Goal: Transaction & Acquisition: Purchase product/service

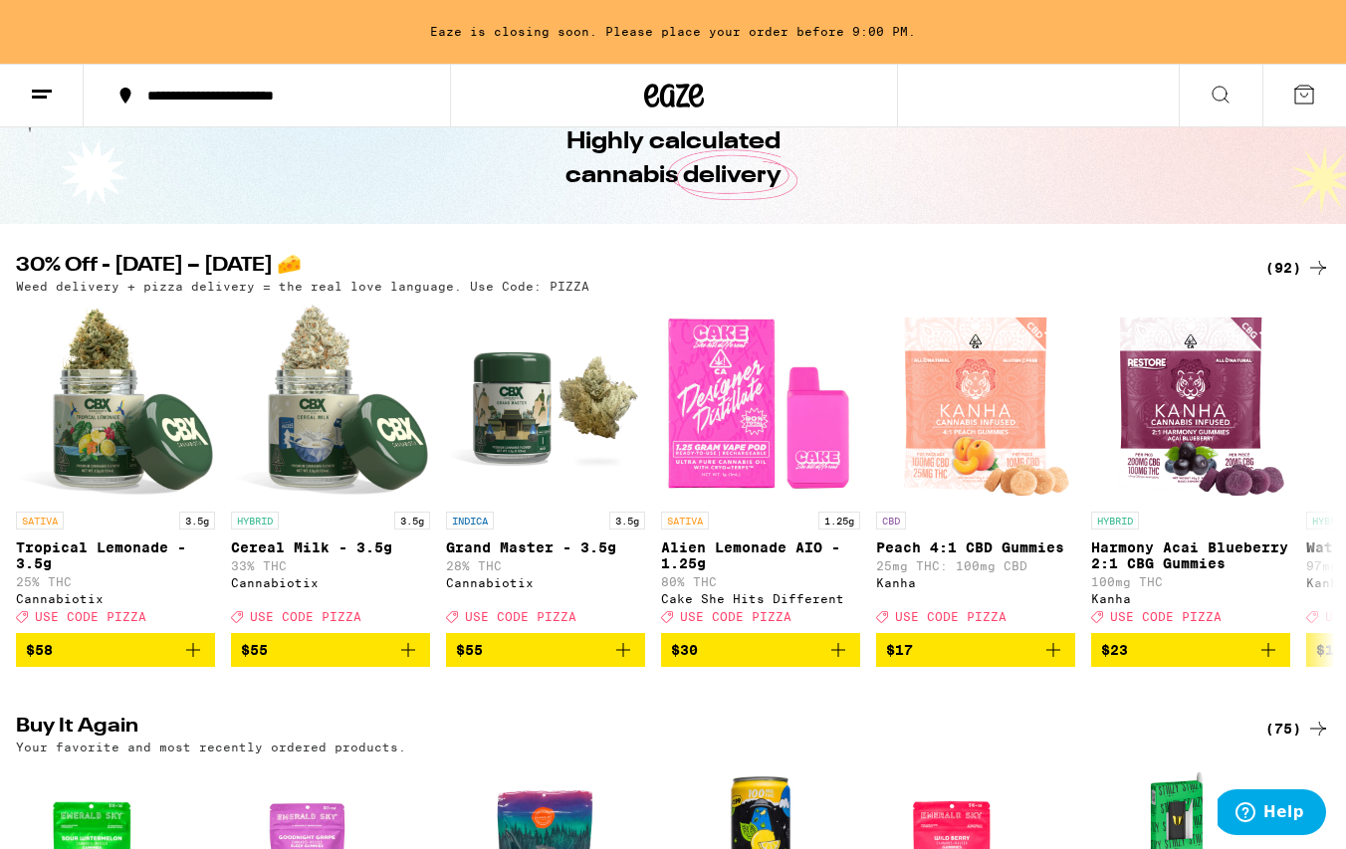
click at [1277, 268] on div "(92)" at bounding box center [1298, 268] width 65 height 24
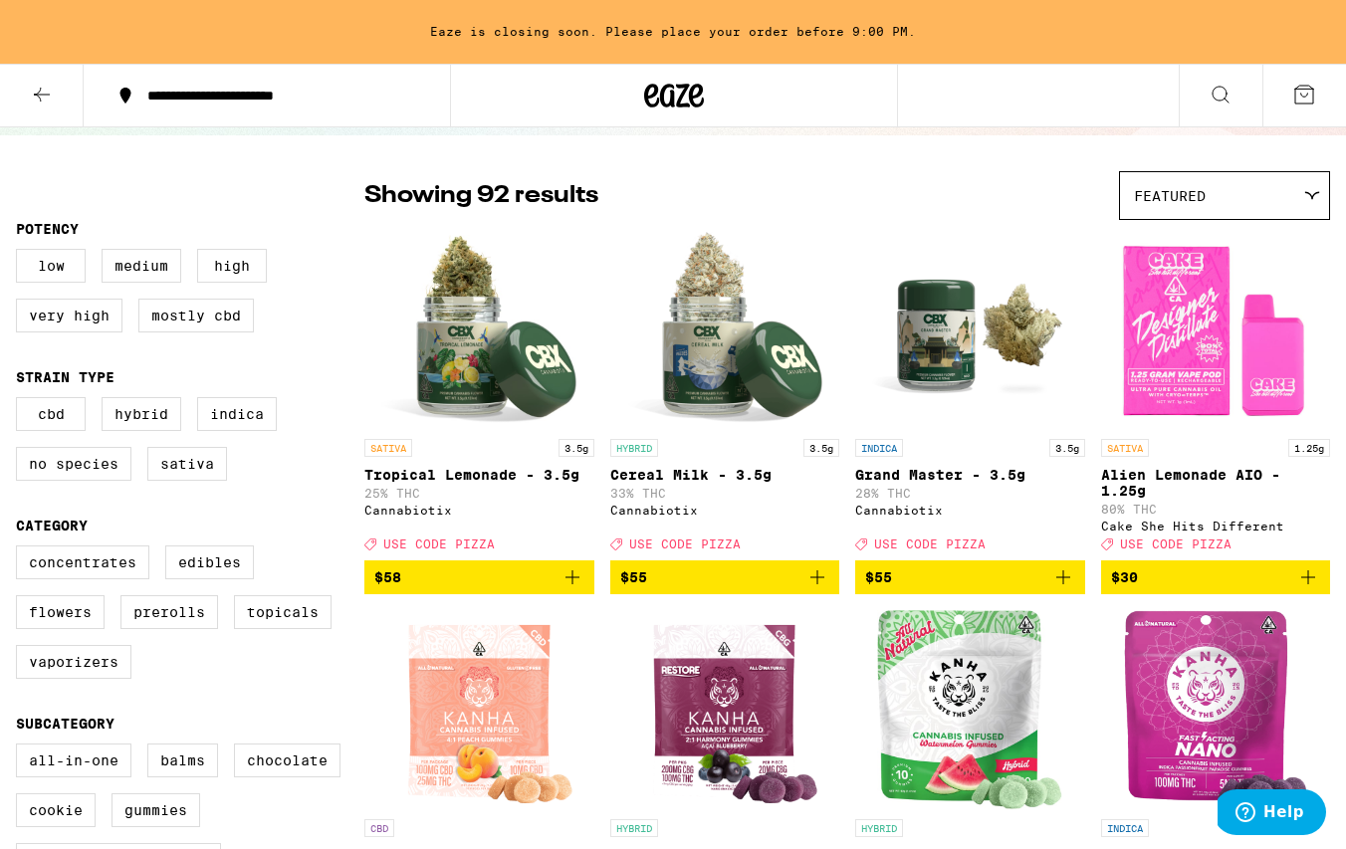
scroll to position [372, 0]
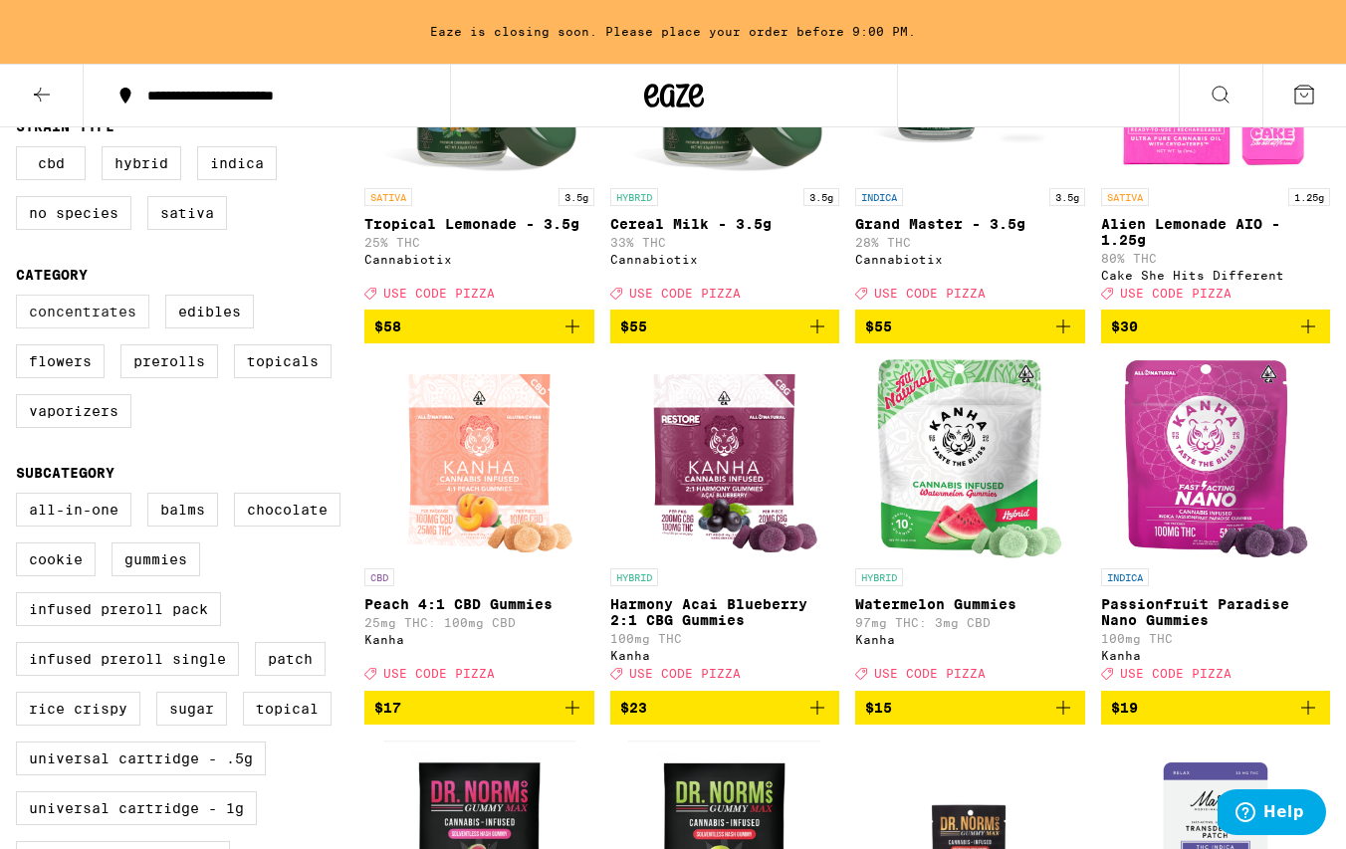
click at [106, 321] on label "Concentrates" at bounding box center [82, 312] width 133 height 34
click at [21, 299] on input "Concentrates" at bounding box center [20, 298] width 1 height 1
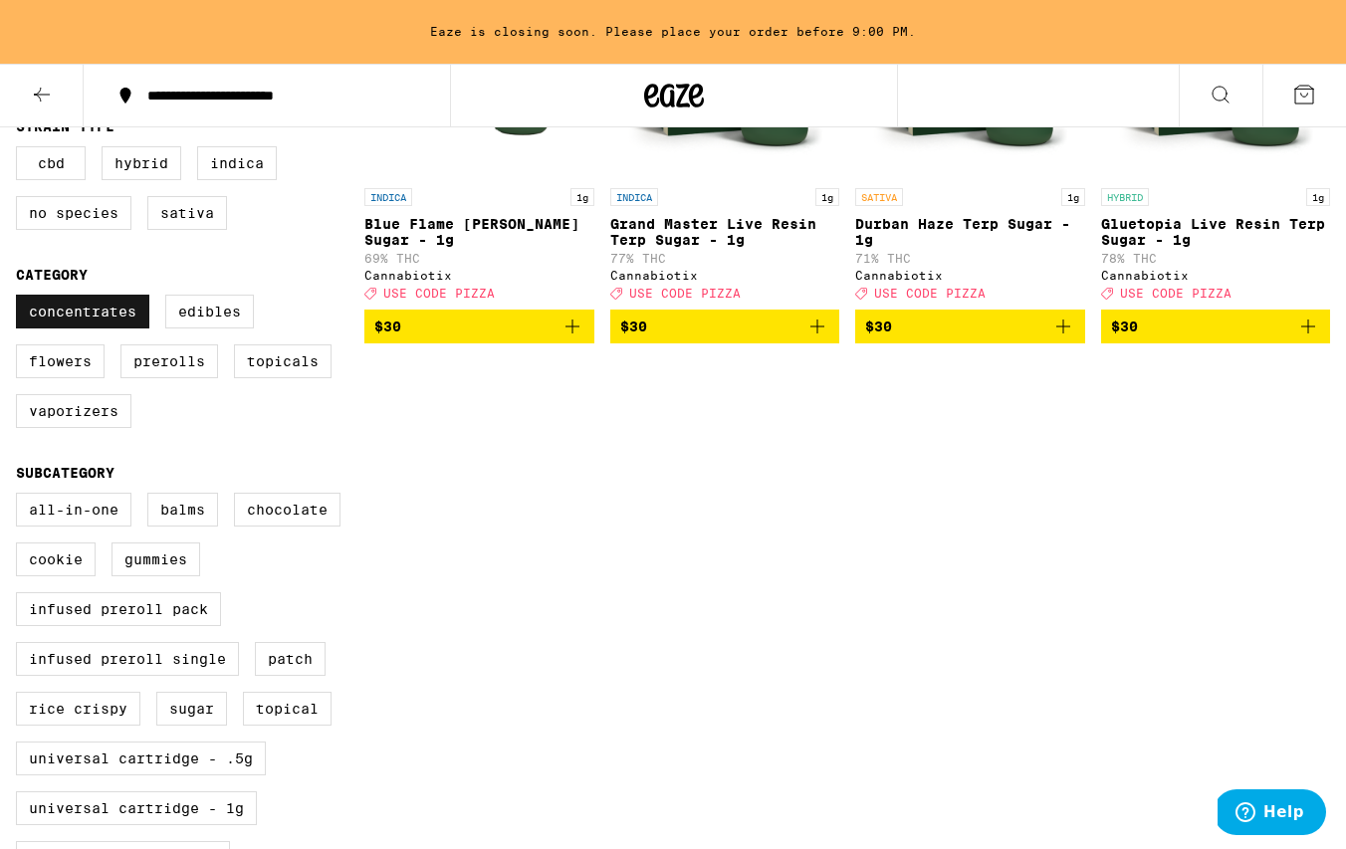
click at [130, 329] on label "Concentrates" at bounding box center [82, 312] width 133 height 34
click at [21, 299] on input "Concentrates" at bounding box center [20, 298] width 1 height 1
checkbox input "false"
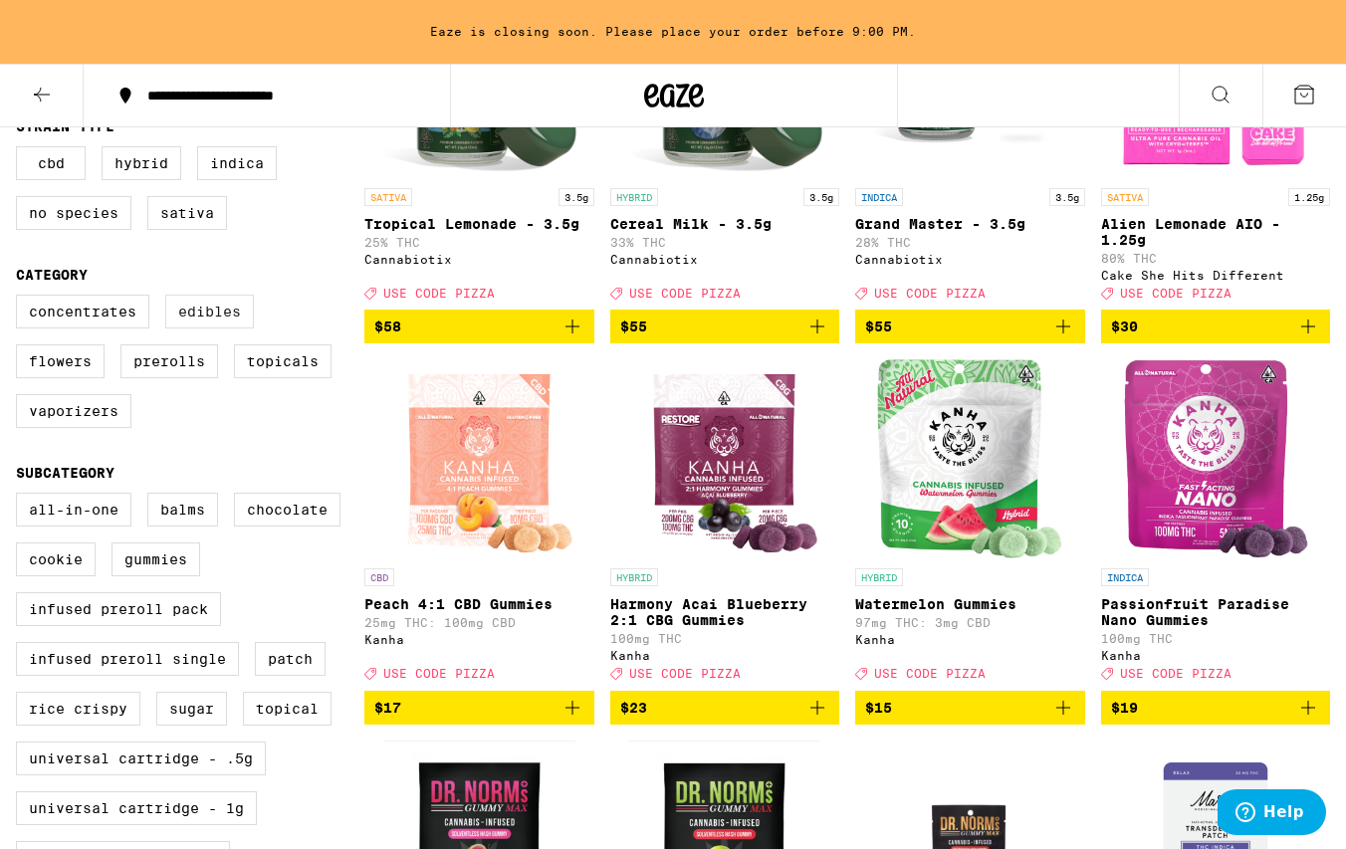
click at [172, 329] on label "Edibles" at bounding box center [209, 312] width 89 height 34
click at [21, 299] on input "Edibles" at bounding box center [20, 298] width 1 height 1
checkbox input "true"
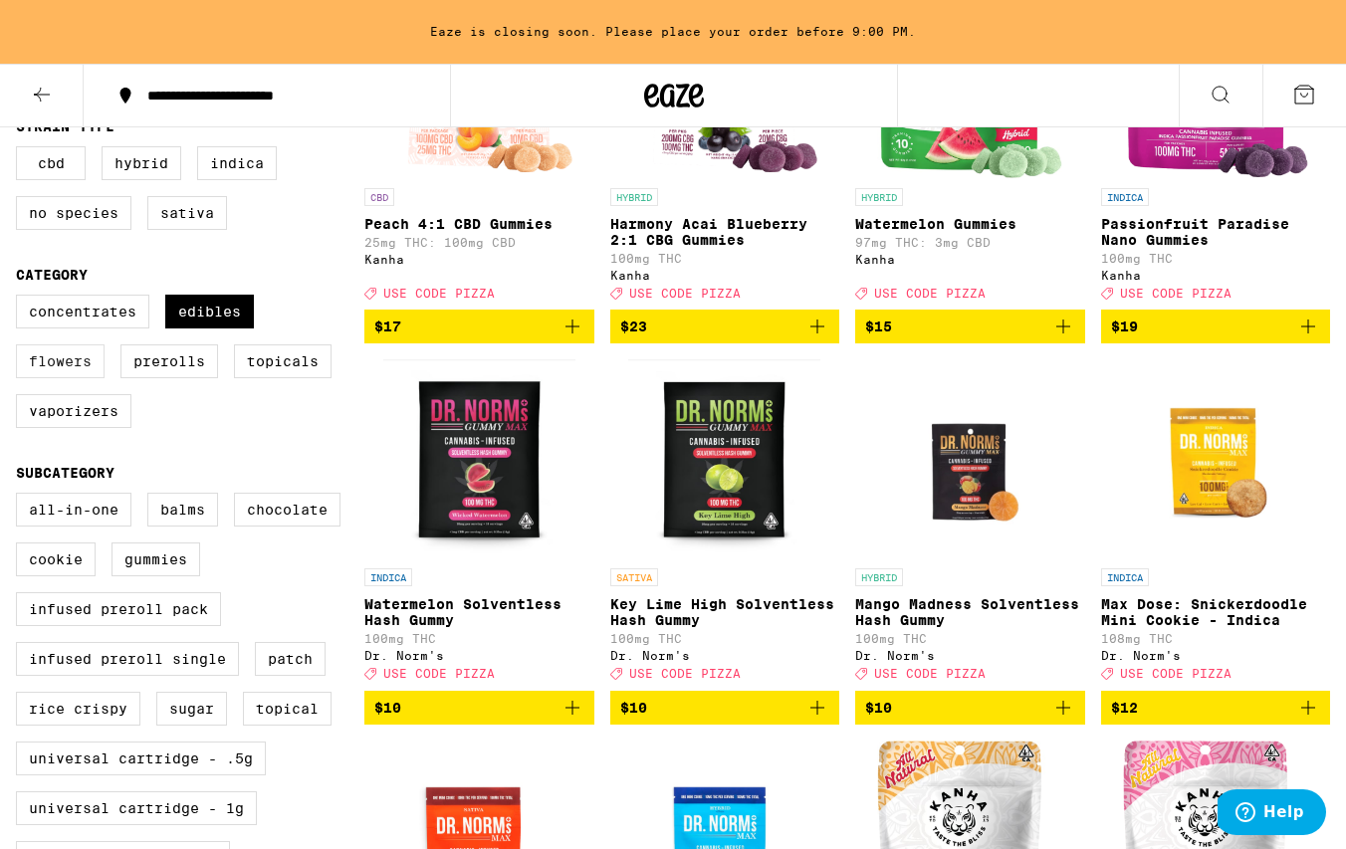
click at [77, 377] on label "Flowers" at bounding box center [60, 362] width 89 height 34
click at [21, 299] on input "Flowers" at bounding box center [20, 298] width 1 height 1
checkbox input "true"
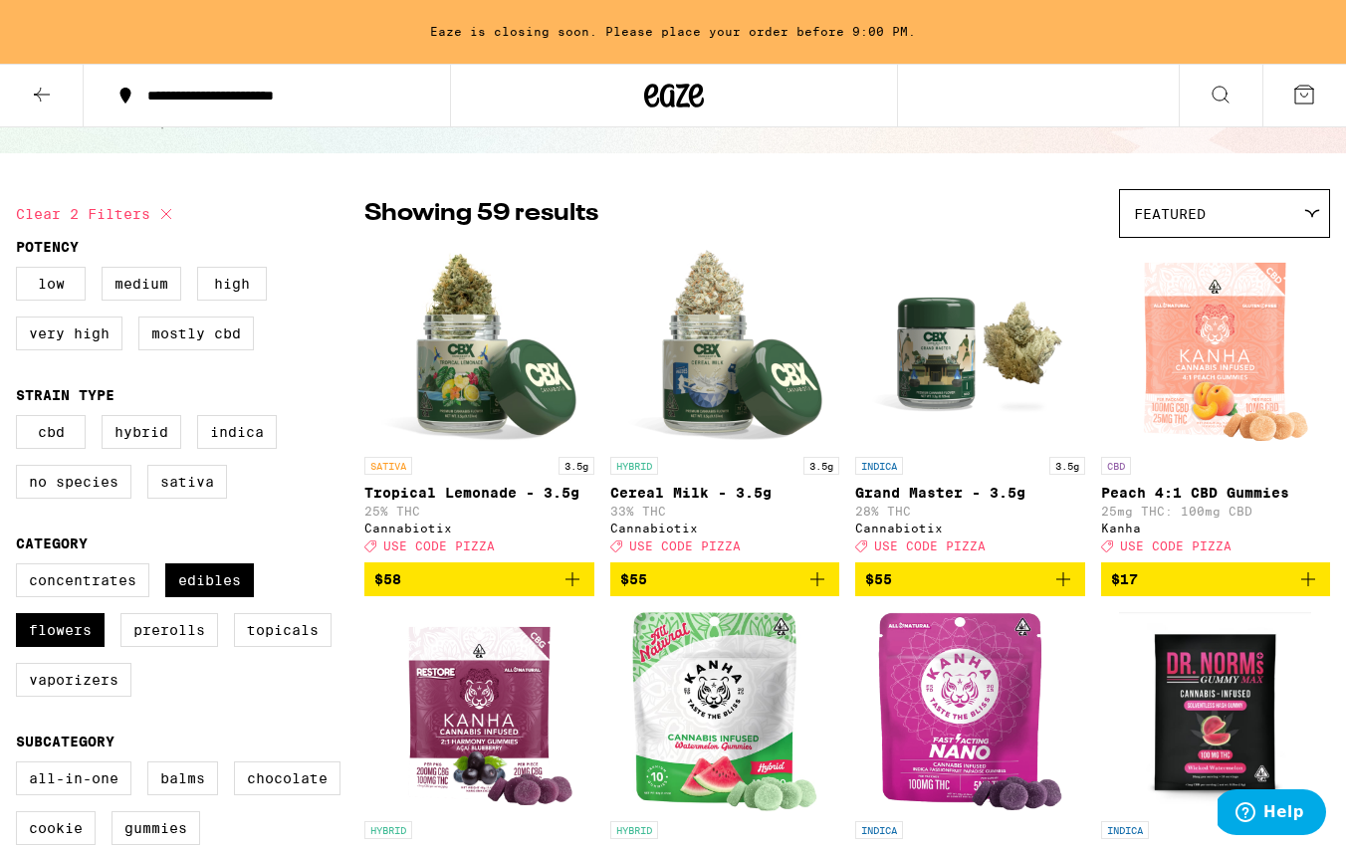
scroll to position [101, 0]
